Goal: Information Seeking & Learning: Check status

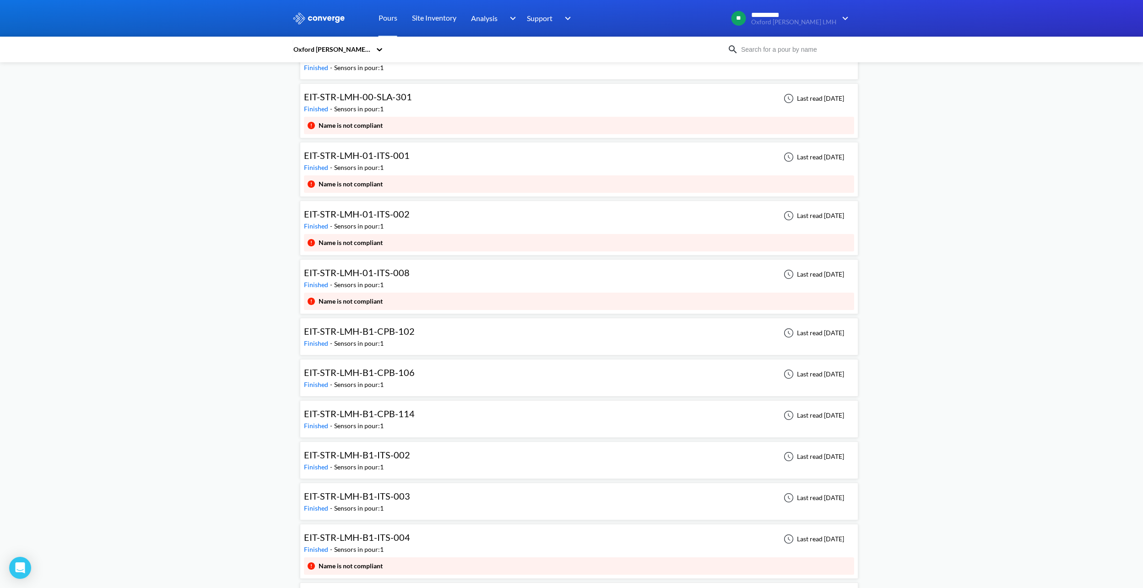
scroll to position [3388, 0]
click at [420, 340] on div "EIT-STR-LMH-B1-CPB-102 Finished - Sensors in pour: 1 Last read [DATE]" at bounding box center [579, 333] width 550 height 29
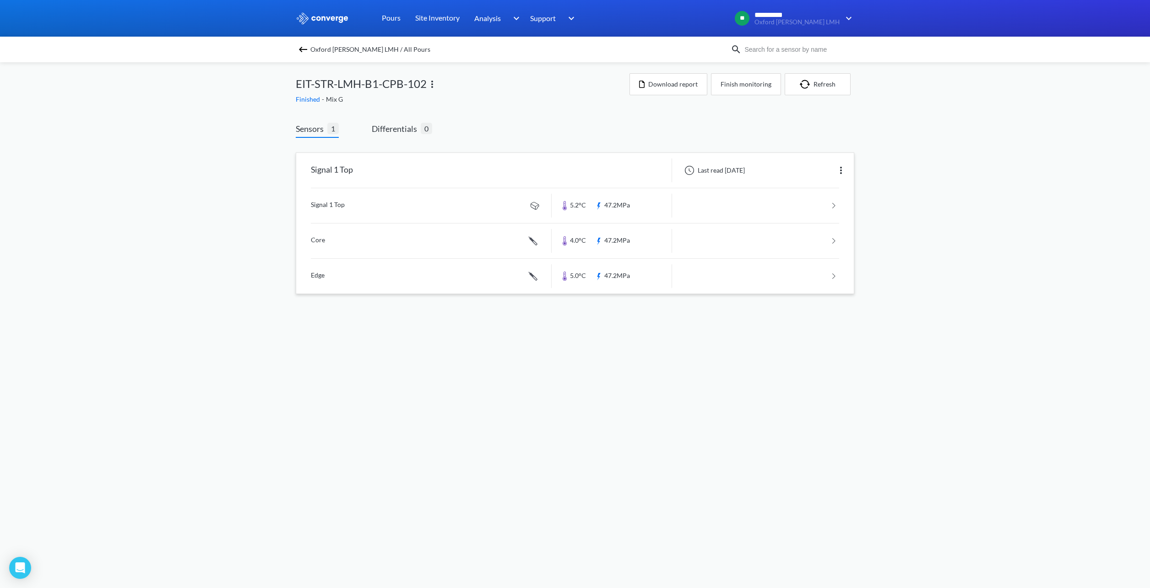
click at [660, 212] on link at bounding box center [575, 205] width 528 height 35
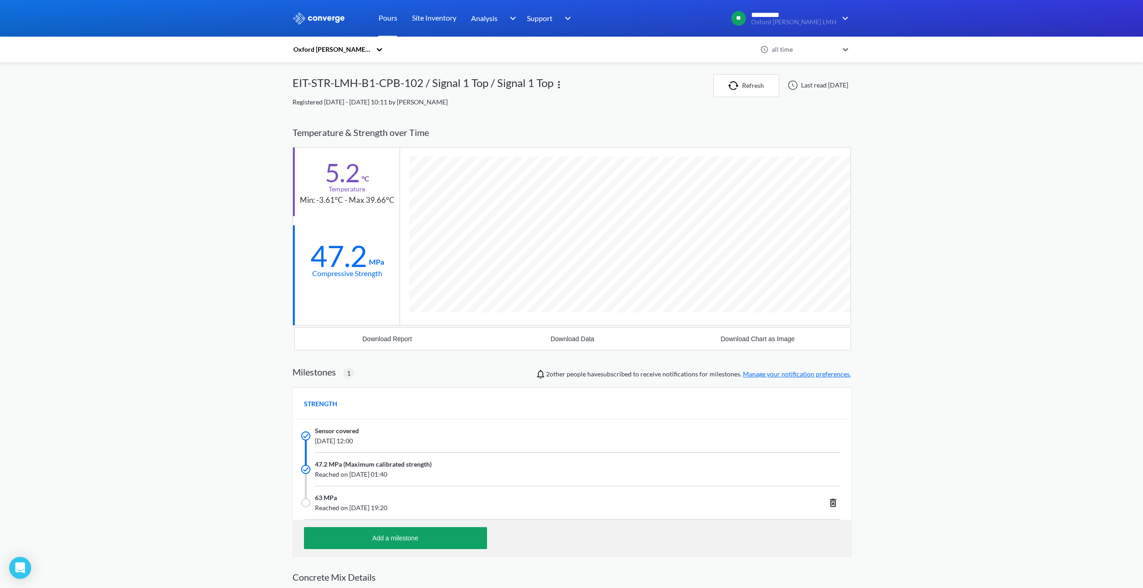
scroll to position [615, 559]
drag, startPoint x: 396, startPoint y: 271, endPoint x: 213, endPoint y: 281, distance: 182.9
click at [213, 281] on div "**********" at bounding box center [571, 348] width 1143 height 697
click at [375, 332] on button "Download Report" at bounding box center [387, 339] width 185 height 22
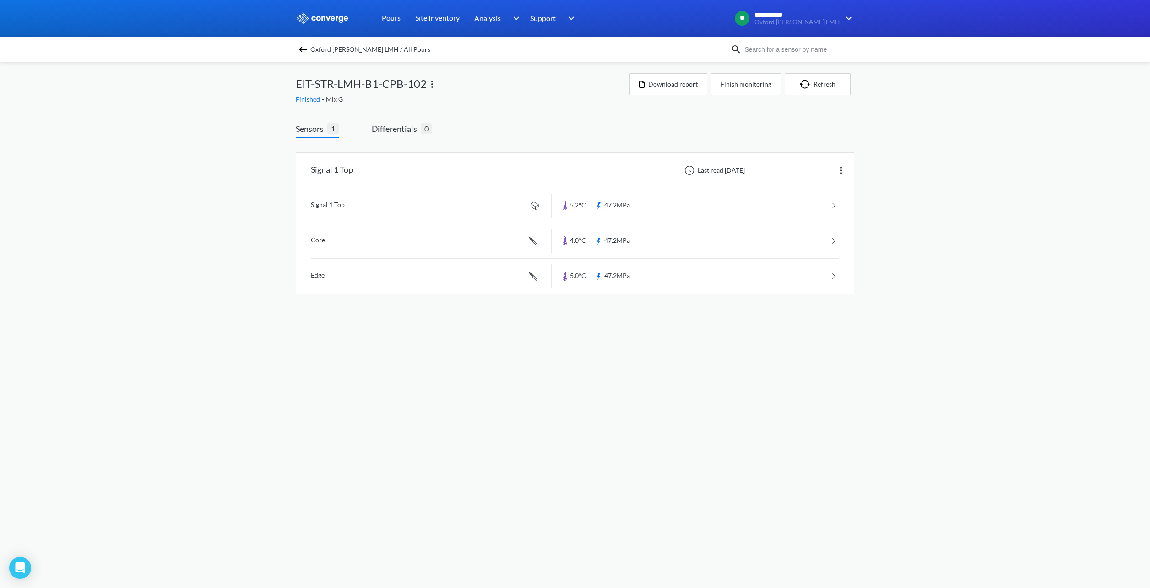
click at [293, 47] on div "Oxford [PERSON_NAME] LMH / All Pours" at bounding box center [575, 50] width 1150 height 26
click at [304, 49] on img at bounding box center [303, 49] width 11 height 11
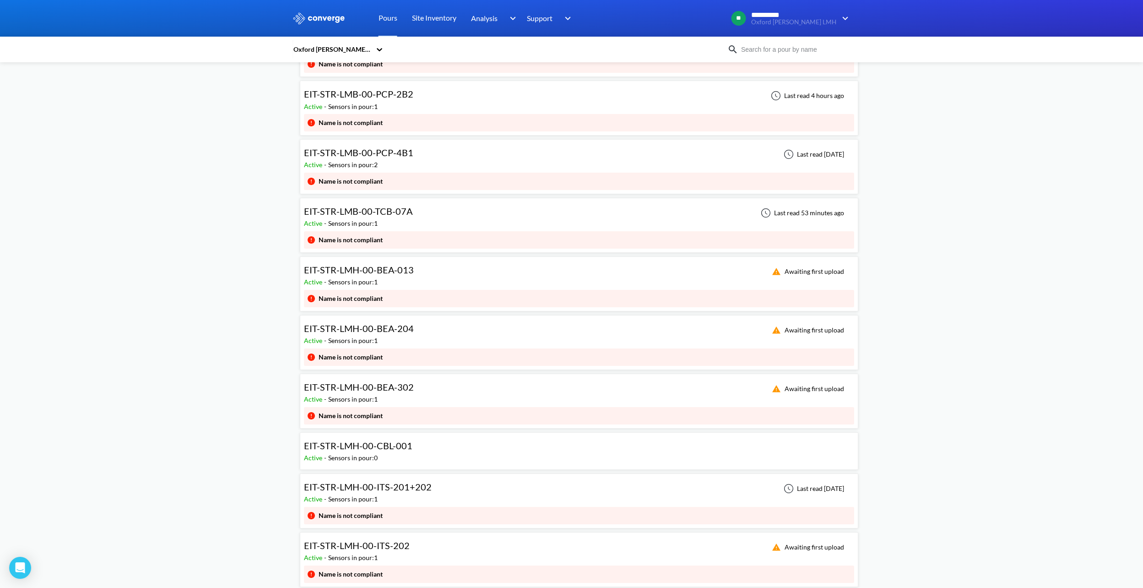
scroll to position [183, 0]
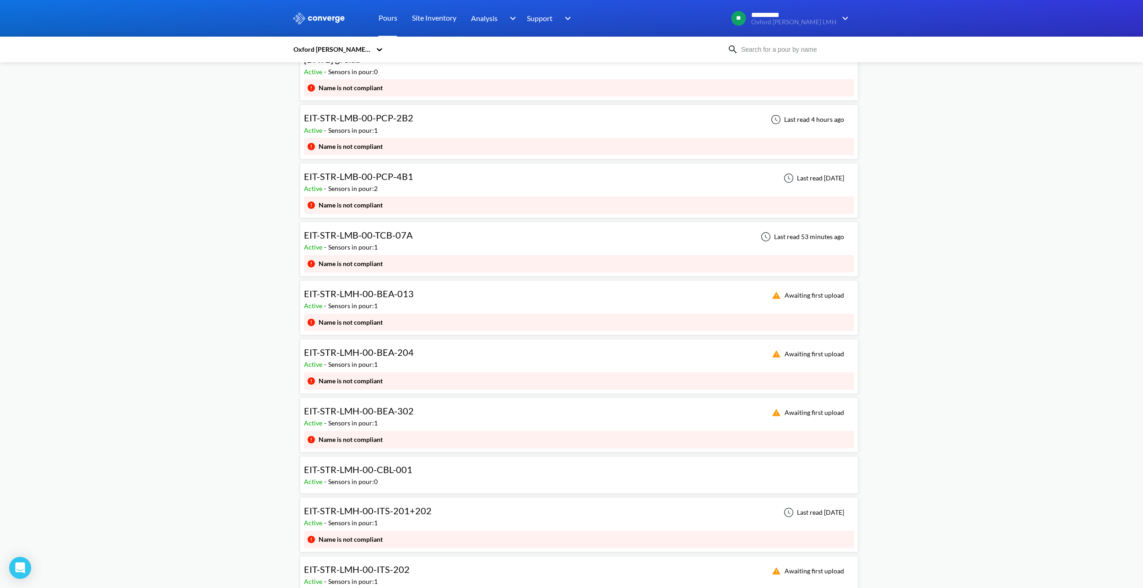
click at [431, 236] on div "EIT-STR-LMB-00-TCB-07A Active - Sensors in pour: 1 Last read 53 minutes ago" at bounding box center [579, 240] width 550 height 29
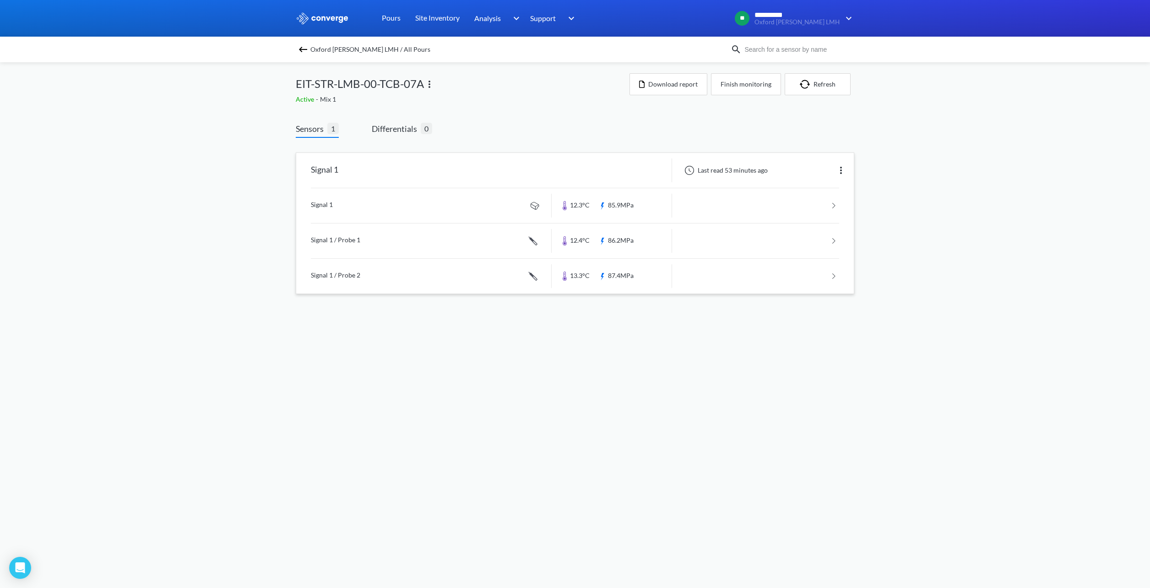
click at [720, 202] on link at bounding box center [575, 205] width 528 height 35
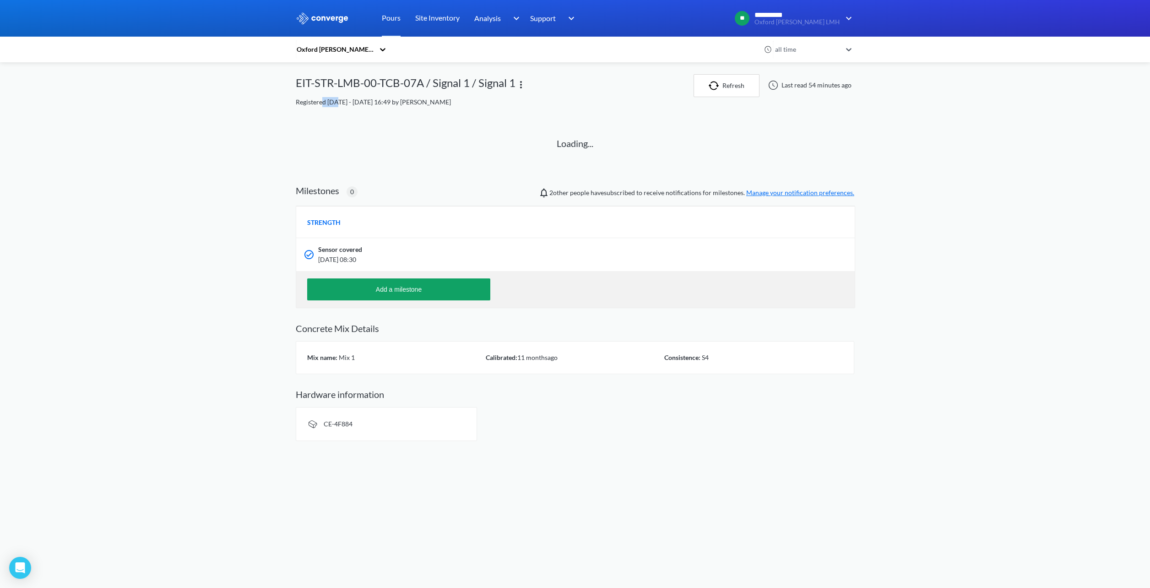
drag, startPoint x: 337, startPoint y: 104, endPoint x: 323, endPoint y: 103, distance: 14.3
click at [323, 103] on span "Registered [DATE] - [DATE] 16:49 by [PERSON_NAME]" at bounding box center [373, 102] width 155 height 8
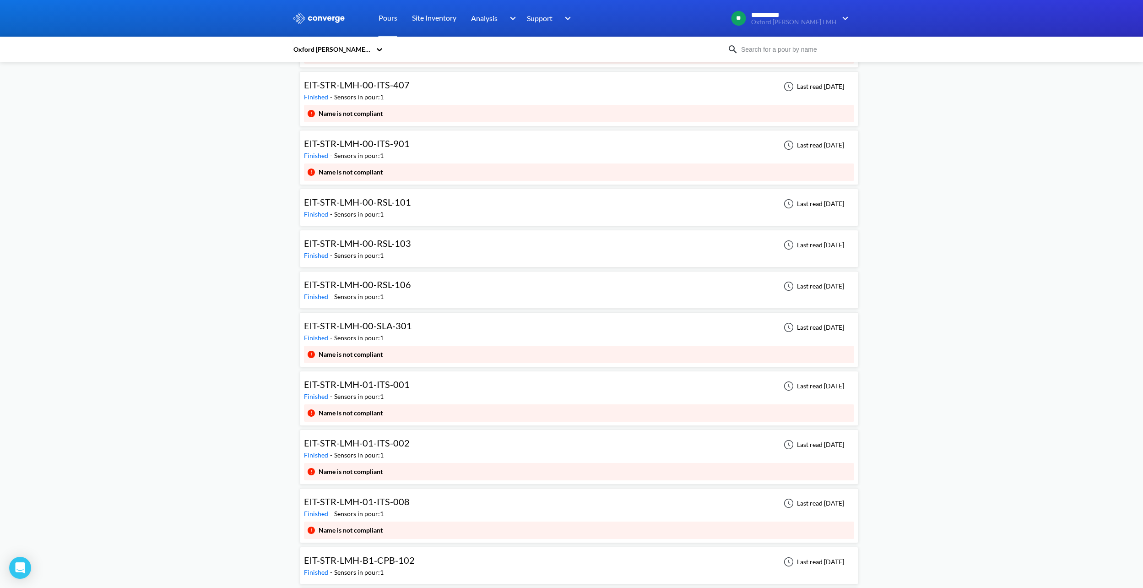
scroll to position [3159, 0]
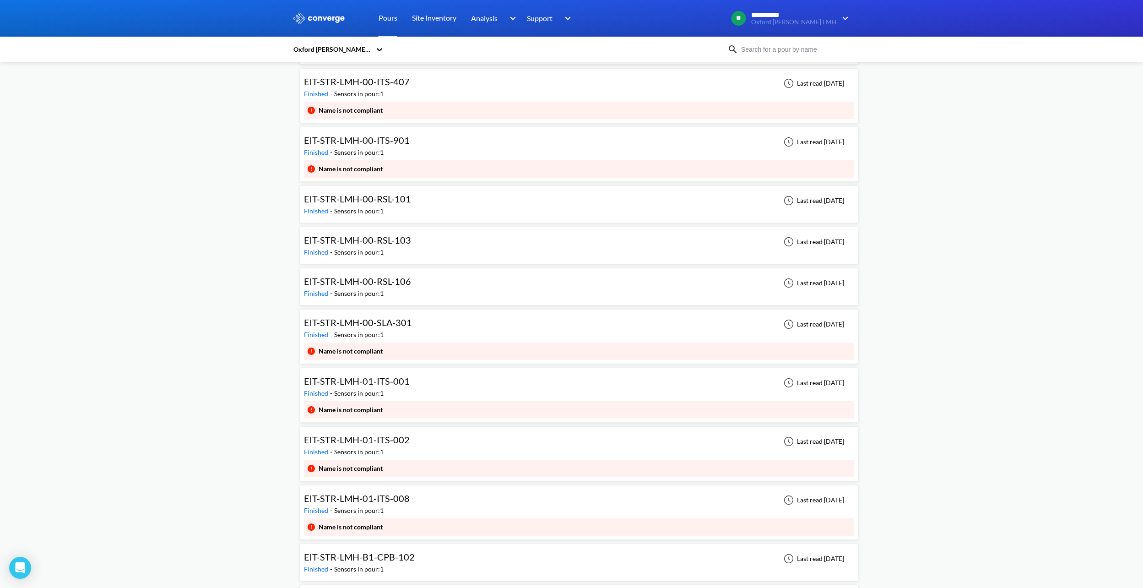
click at [422, 500] on div "EIT-STR-LMH-01-ITS-008 Finished - Sensors in pour: 1 Last read [DATE]" at bounding box center [579, 503] width 550 height 29
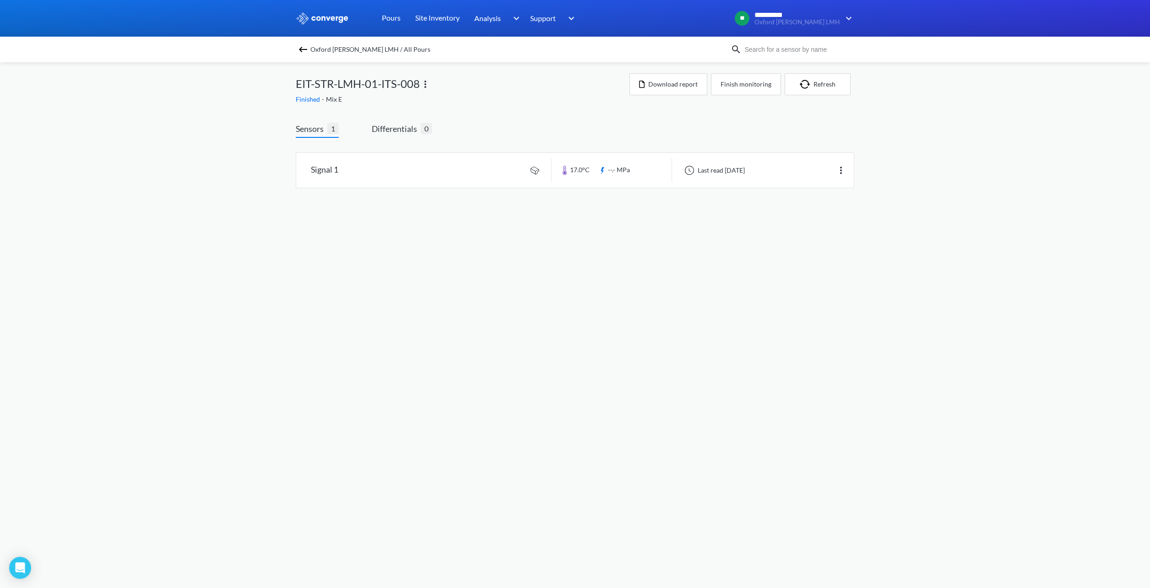
click at [304, 49] on img at bounding box center [303, 49] width 11 height 11
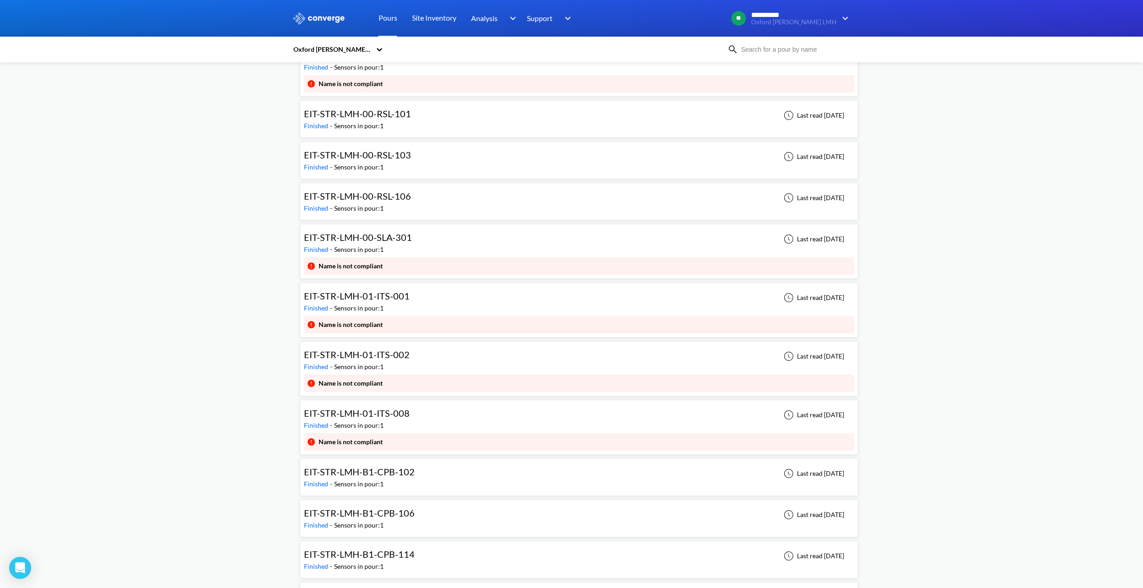
scroll to position [3296, 0]
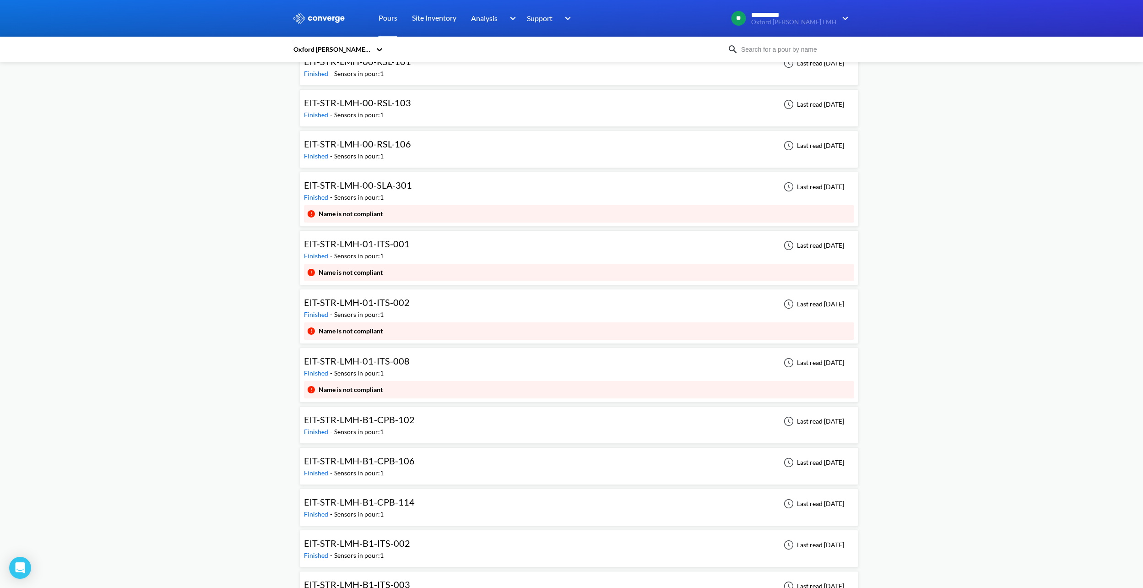
click at [448, 255] on div "EIT-STR-LMH-01-ITS-001 Finished - Sensors in pour: 1 Last read [DATE]" at bounding box center [579, 248] width 550 height 29
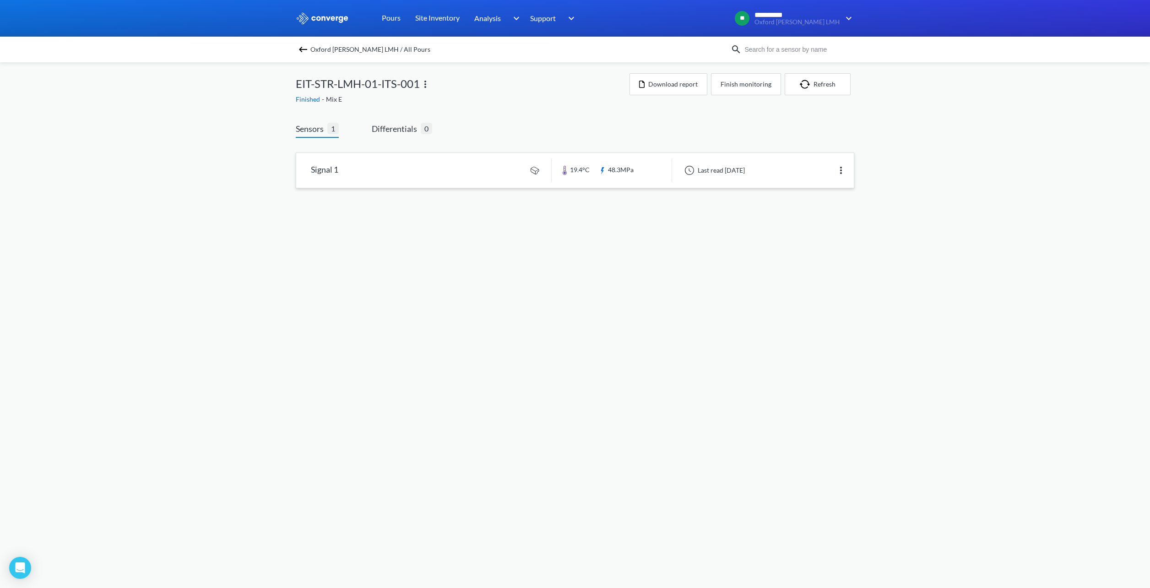
click at [727, 171] on link at bounding box center [575, 170] width 558 height 35
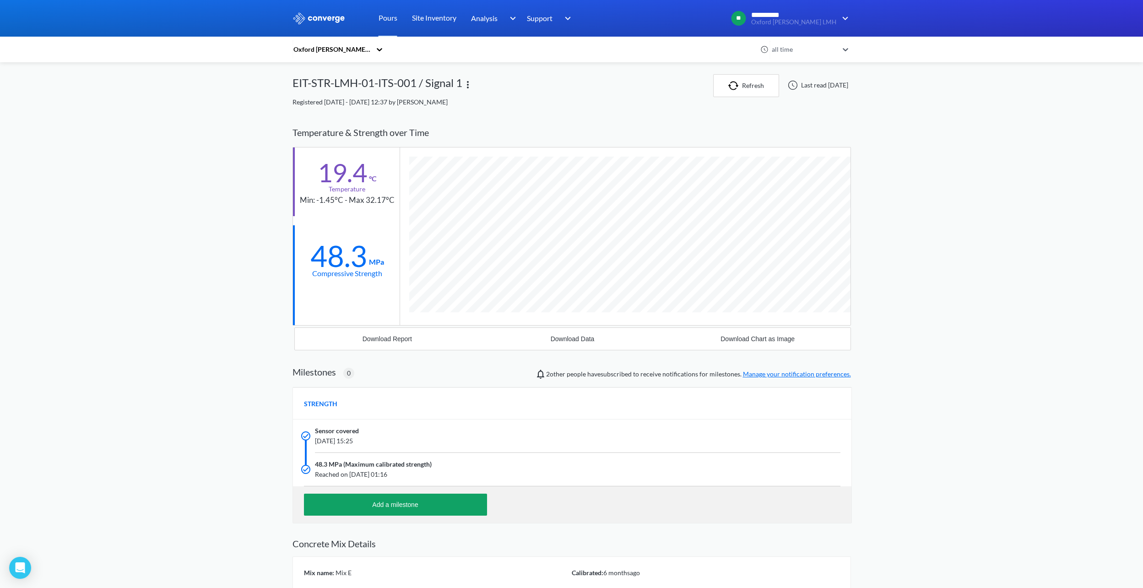
scroll to position [582, 559]
click at [391, 340] on div "Download Report" at bounding box center [387, 338] width 49 height 7
